Goal: Find specific page/section: Find specific page/section

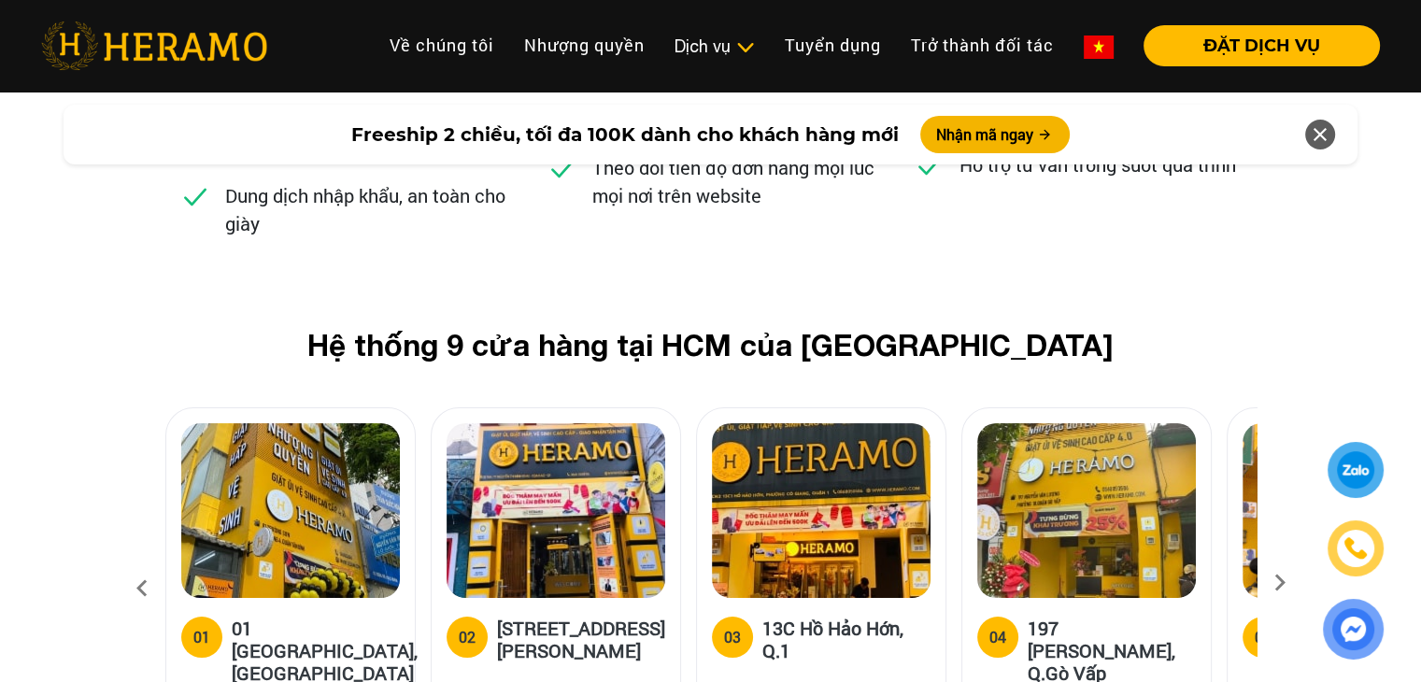
scroll to position [7285, 0]
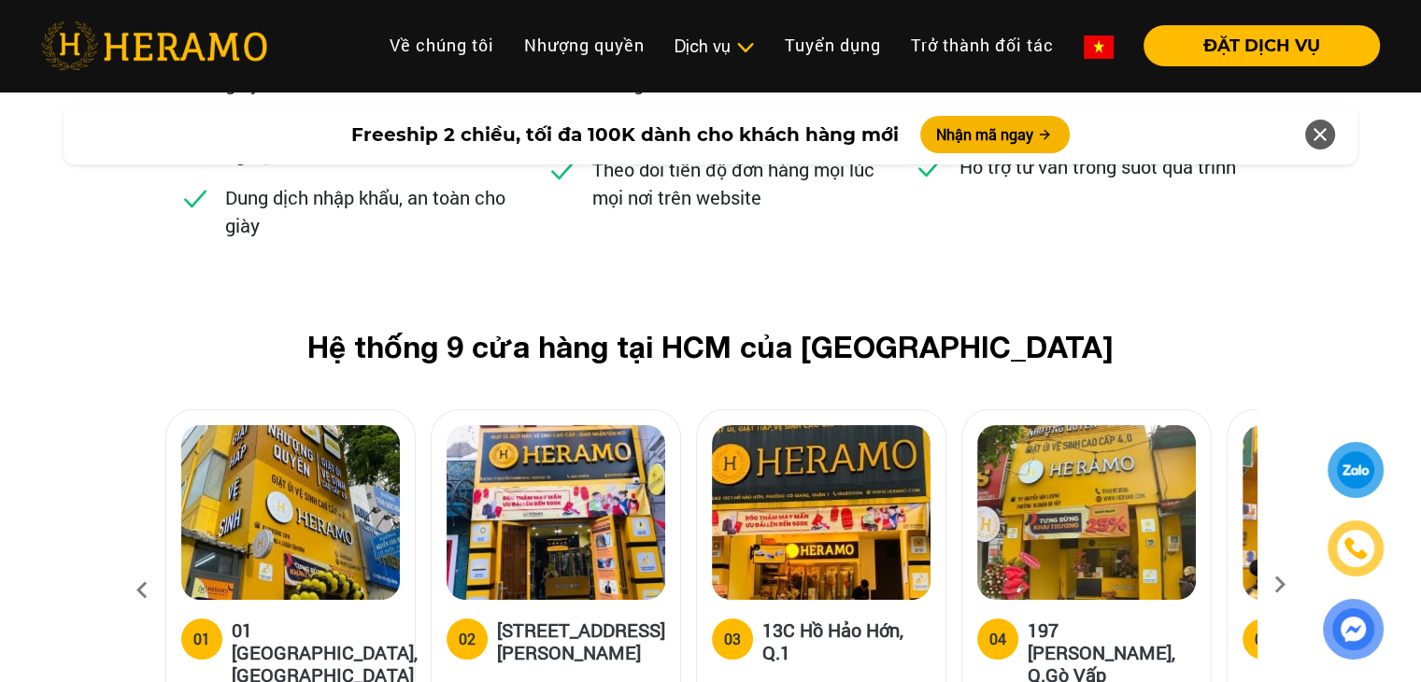
click at [1280, 585] on icon at bounding box center [1280, 591] width 34 height 12
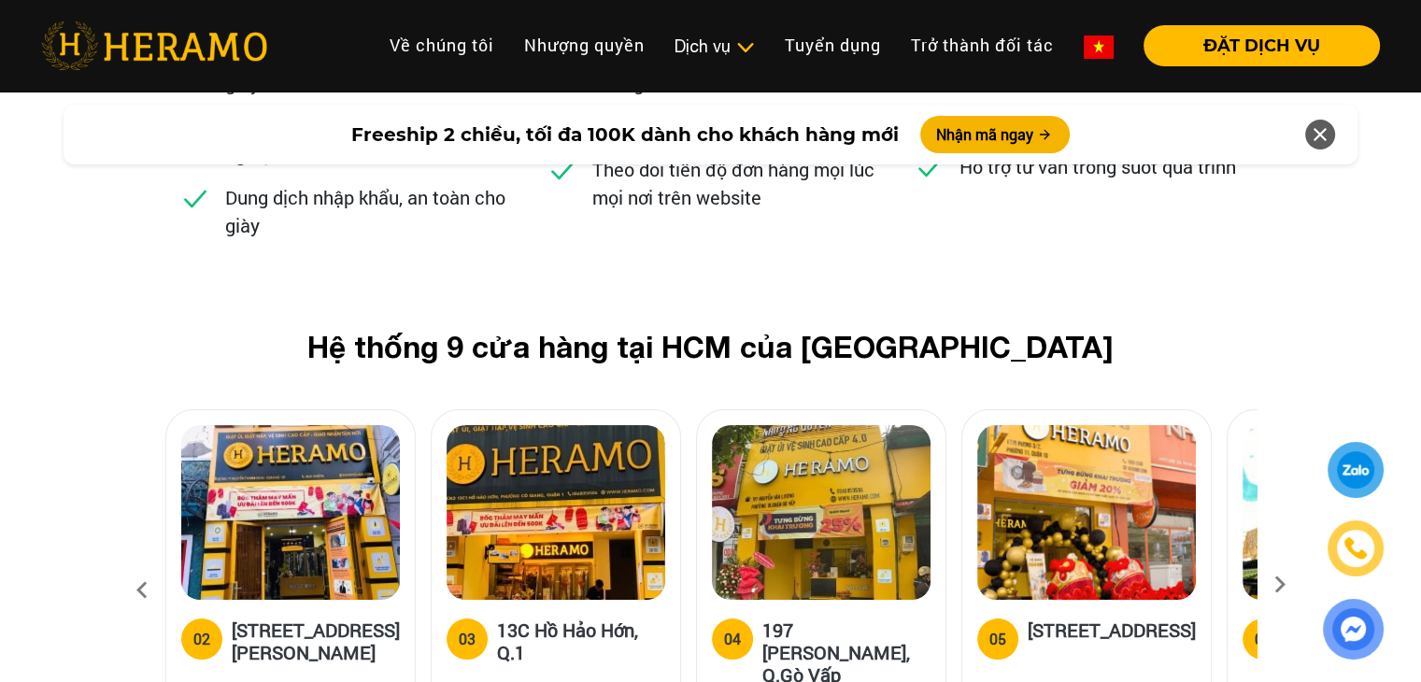
click at [1282, 585] on icon at bounding box center [1280, 591] width 34 height 12
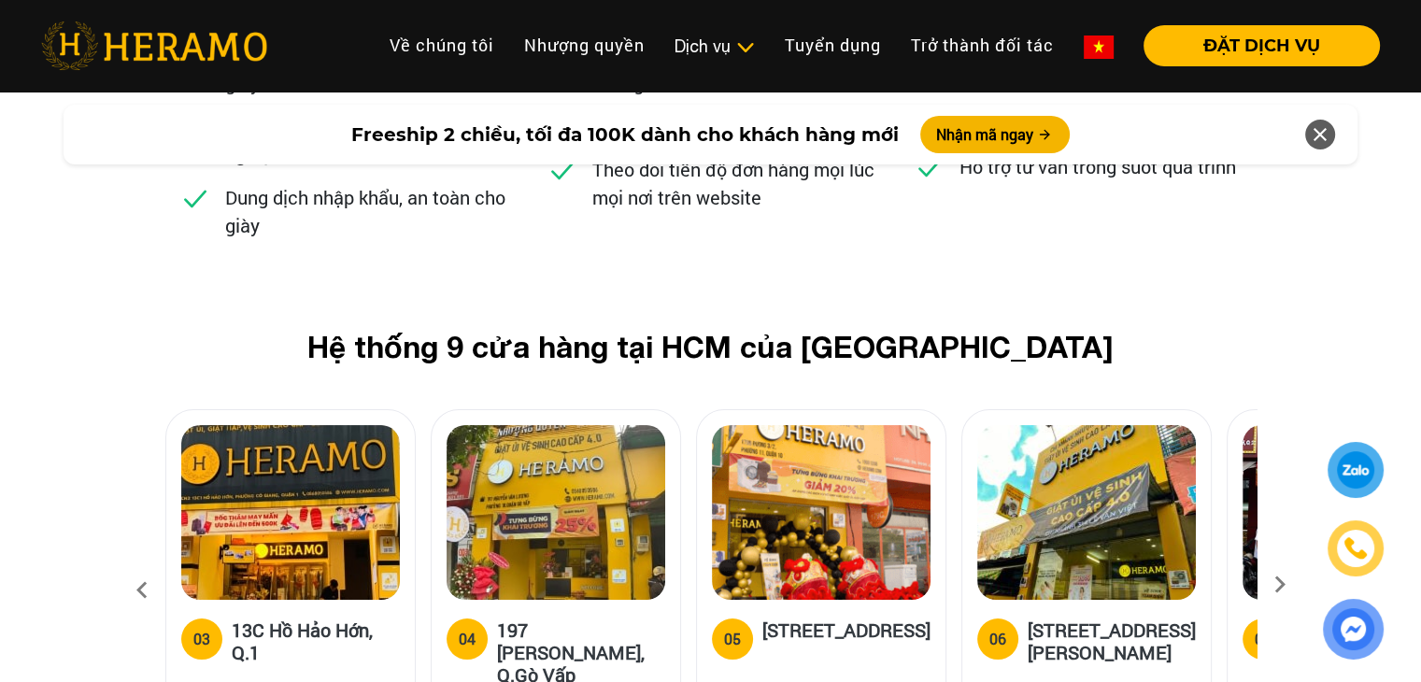
click at [1282, 585] on icon at bounding box center [1280, 591] width 34 height 12
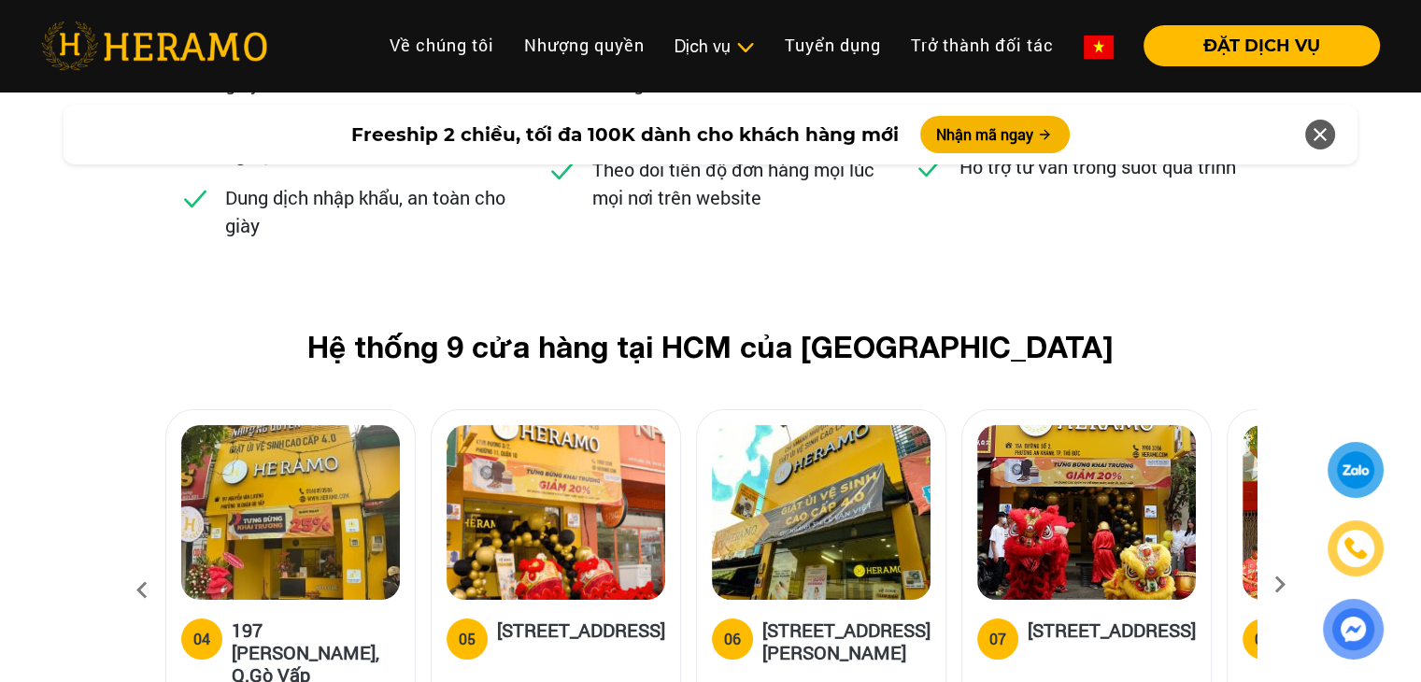
click at [1282, 585] on icon at bounding box center [1280, 591] width 34 height 12
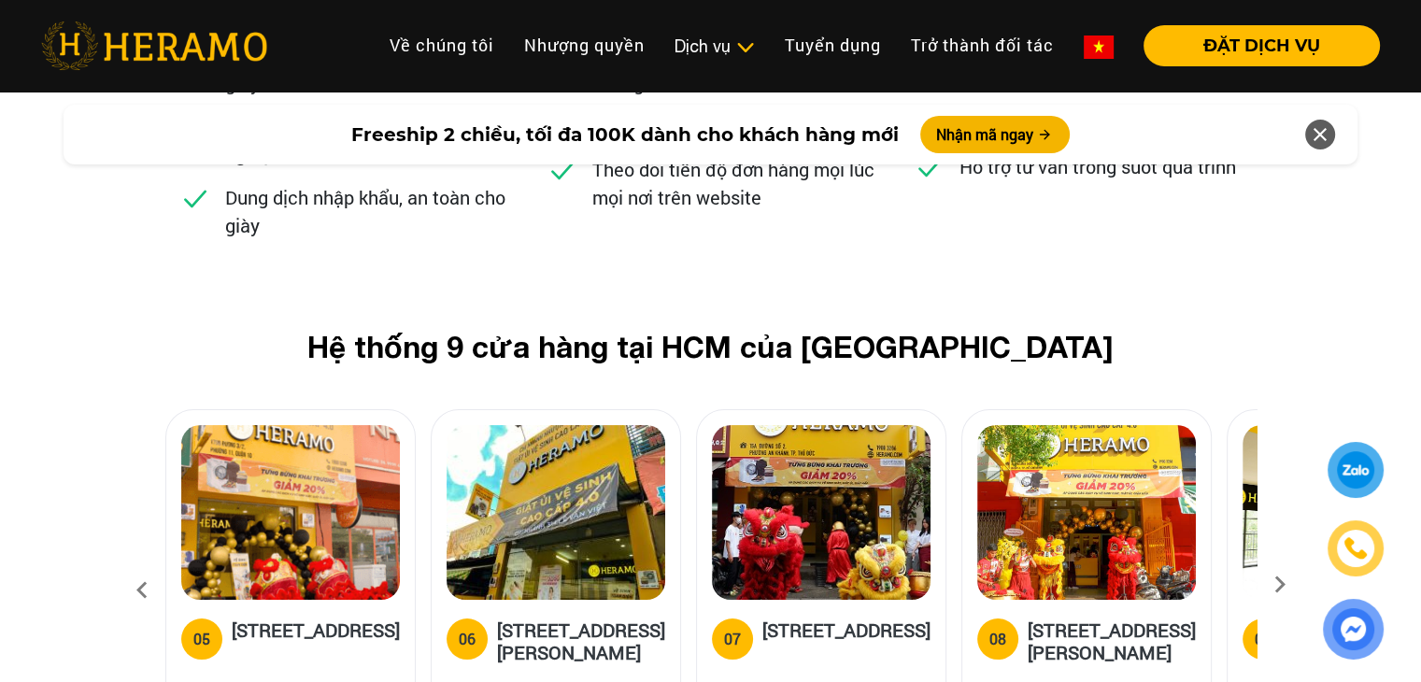
click at [1282, 585] on icon at bounding box center [1280, 591] width 34 height 12
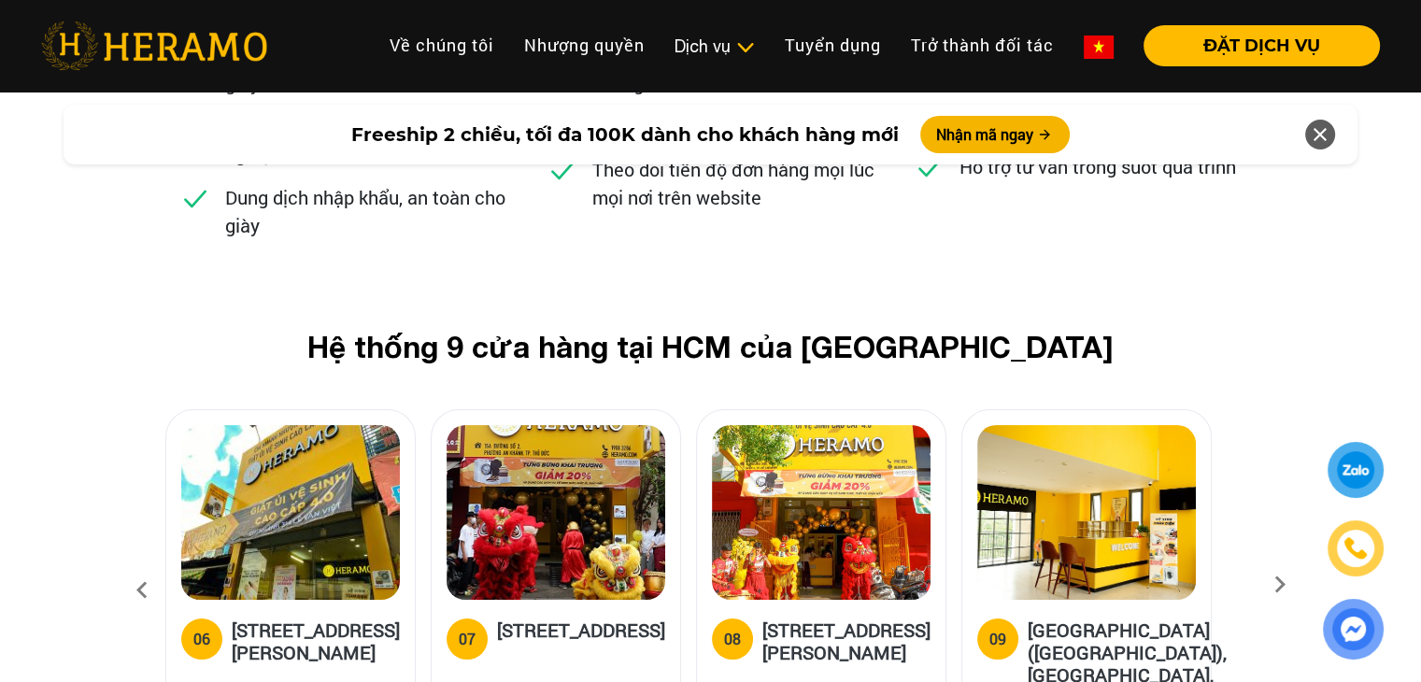
click at [1282, 585] on icon at bounding box center [1280, 591] width 34 height 12
click at [1281, 585] on icon at bounding box center [1280, 591] width 34 height 12
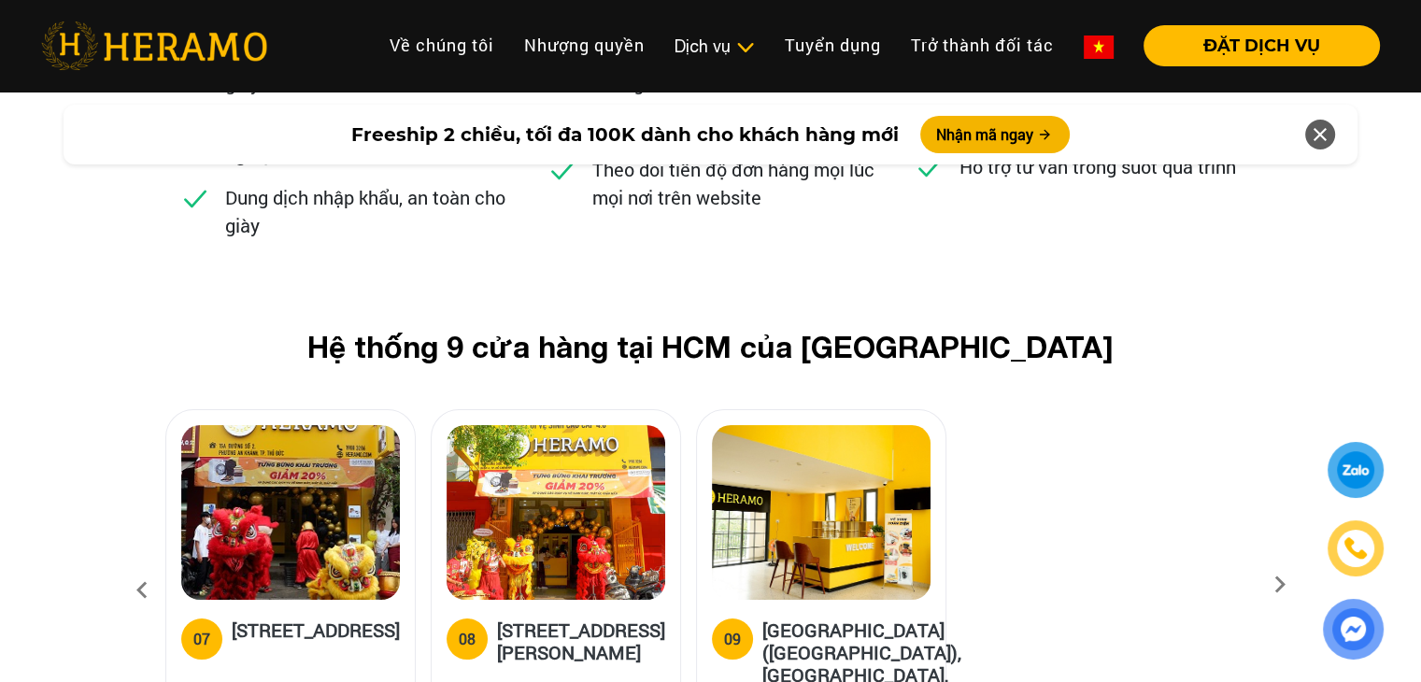
click at [1281, 585] on icon at bounding box center [1280, 591] width 34 height 12
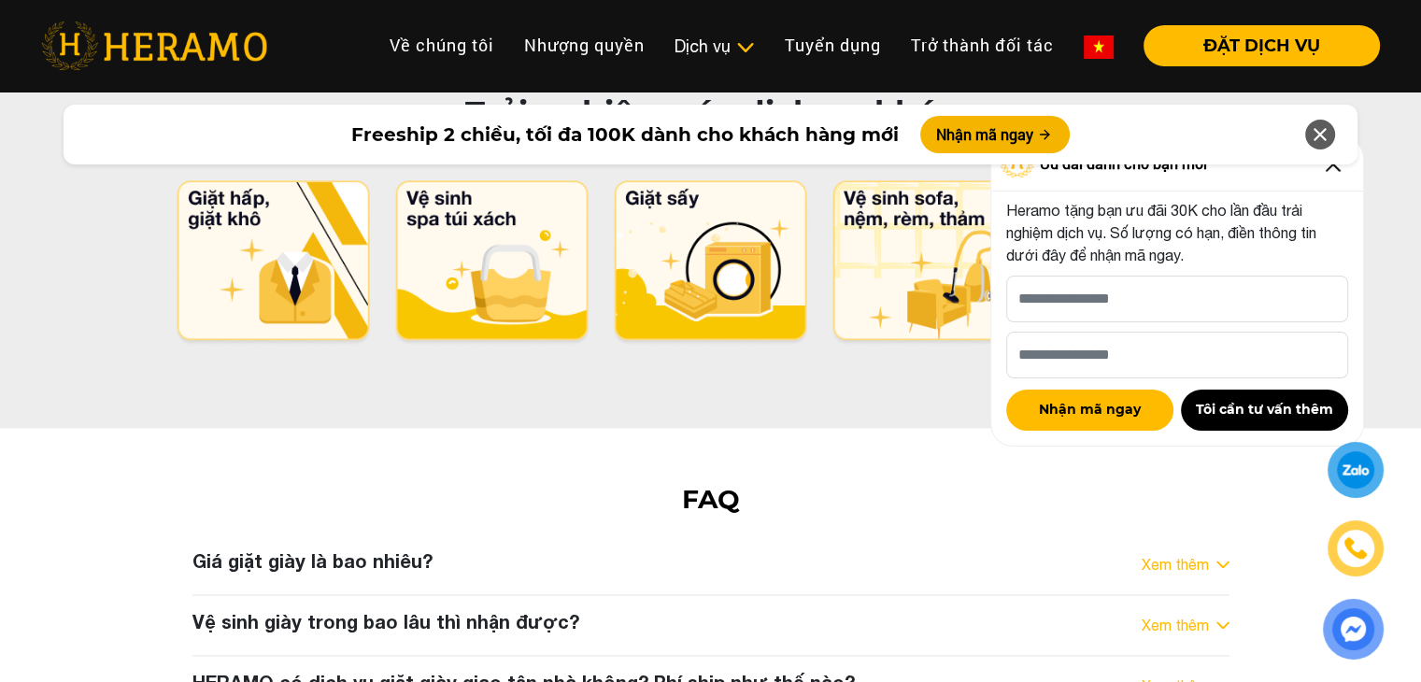
scroll to position [10087, 0]
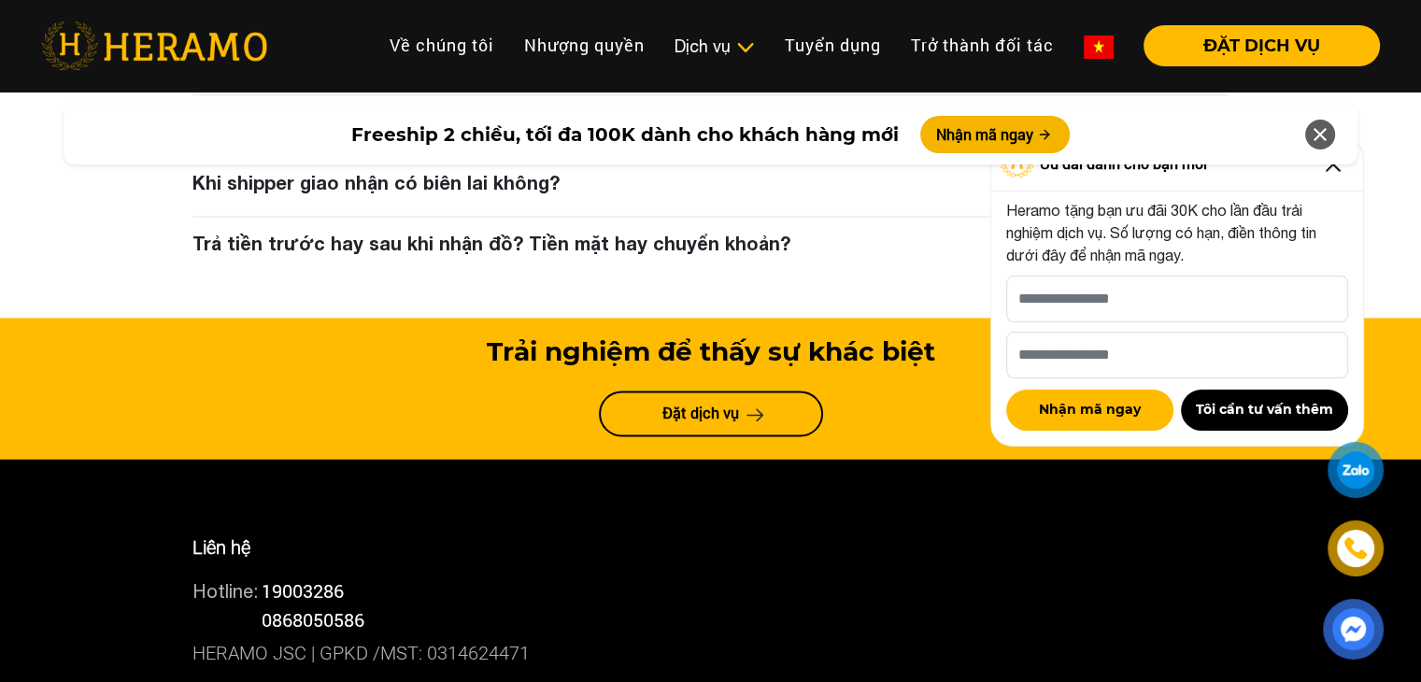
click at [1321, 135] on icon at bounding box center [1319, 135] width 22 height 34
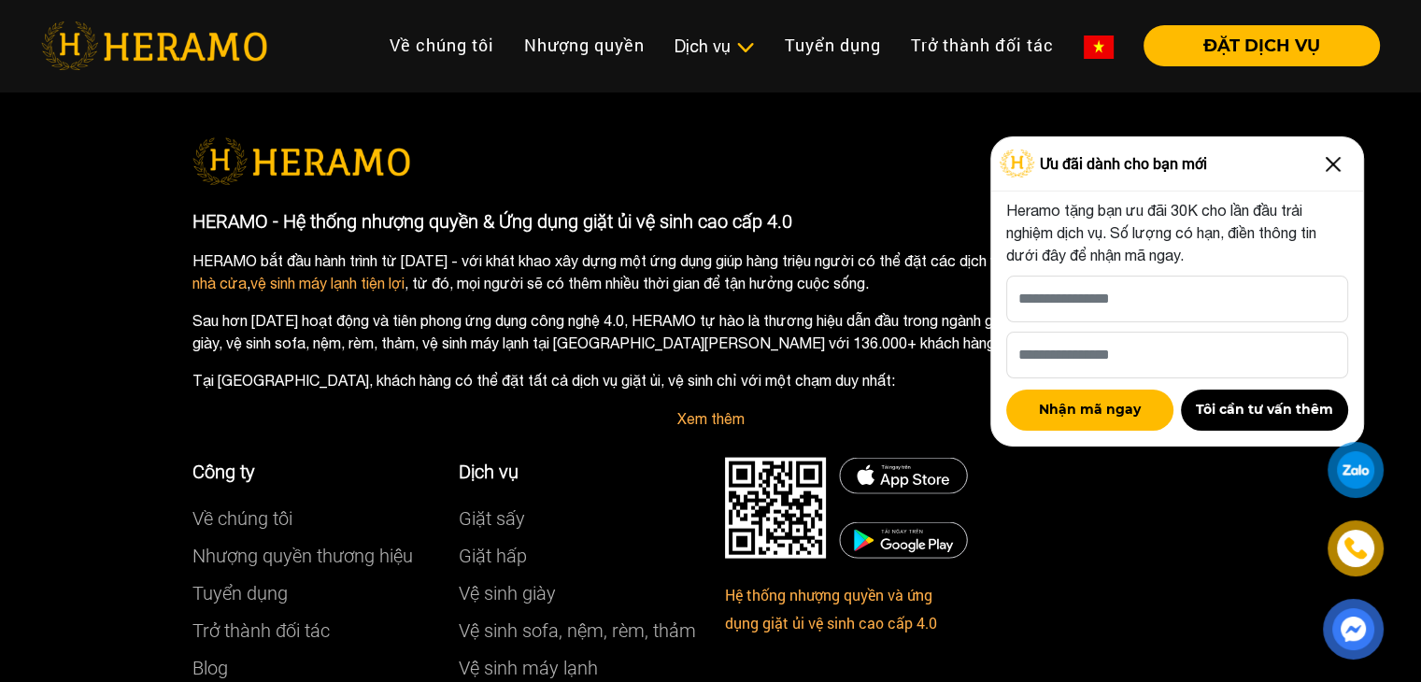
scroll to position [11092, 0]
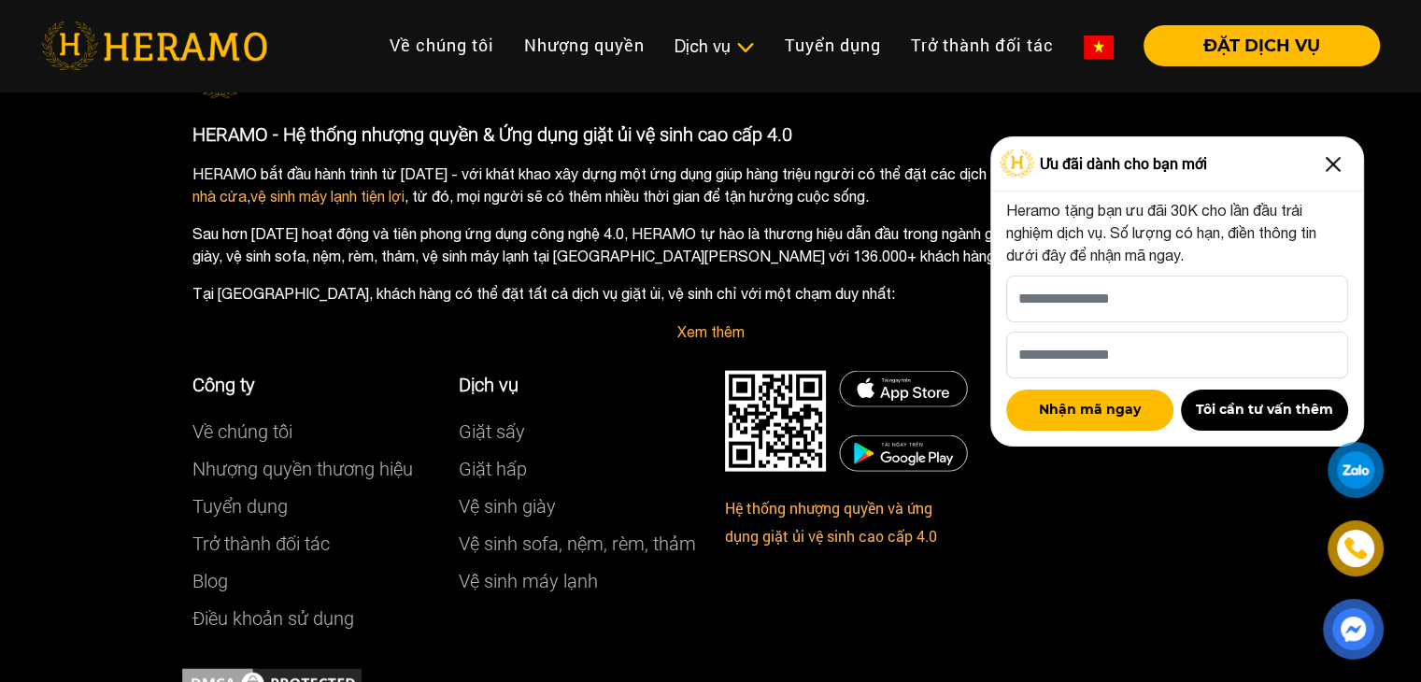
drag, startPoint x: 1337, startPoint y: 169, endPoint x: 1296, endPoint y: 156, distance: 43.1
click at [1336, 169] on img at bounding box center [1333, 164] width 30 height 30
